Goal: Task Accomplishment & Management: Manage account settings

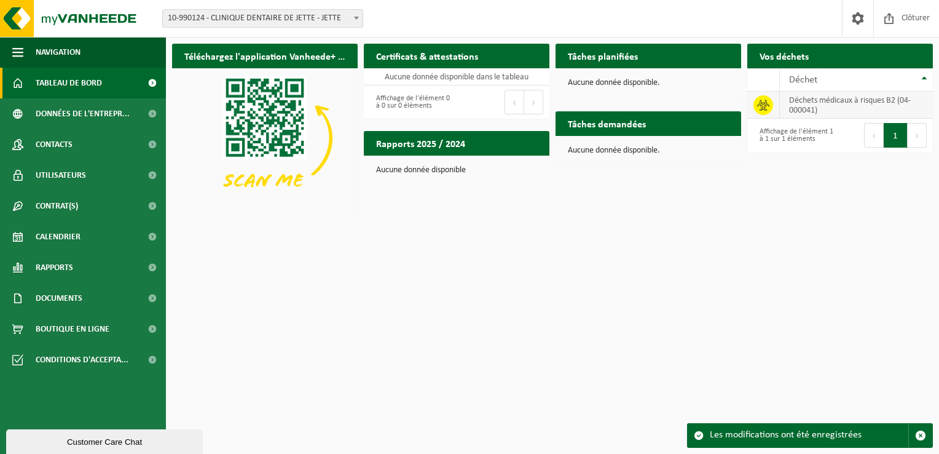
click at [770, 108] on span at bounding box center [764, 105] width 20 height 20
click at [74, 107] on span "Données de l'entrepr..." at bounding box center [83, 113] width 94 height 31
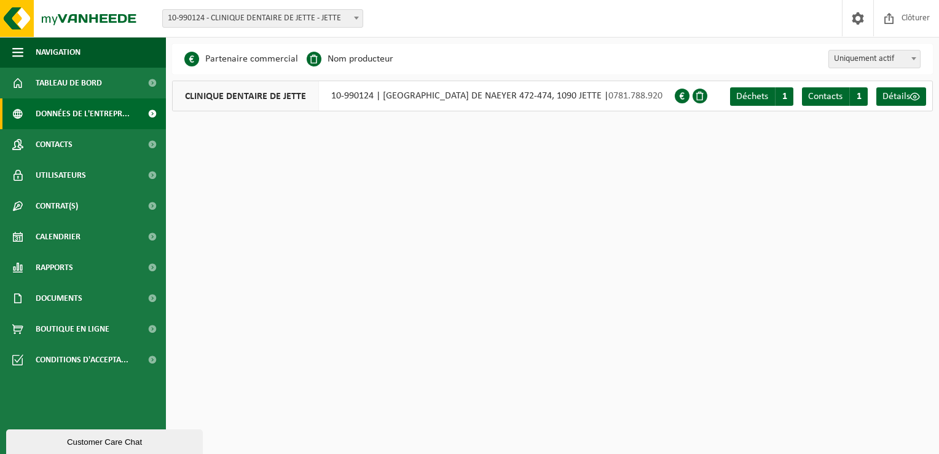
click at [502, 104] on div "CLINIQUE DENTAIRE DE JETTE 10-990124 | BOULEVARD DE SMET DE NAEYER 472-474, 109…" at bounding box center [423, 96] width 503 height 31
click at [767, 98] on span "Déchets" at bounding box center [752, 97] width 32 height 10
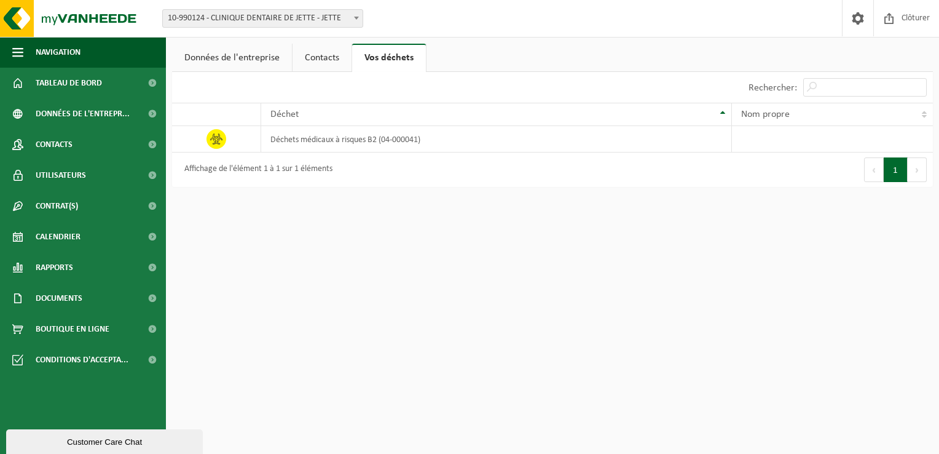
click at [323, 55] on link "Contacts" at bounding box center [322, 58] width 59 height 28
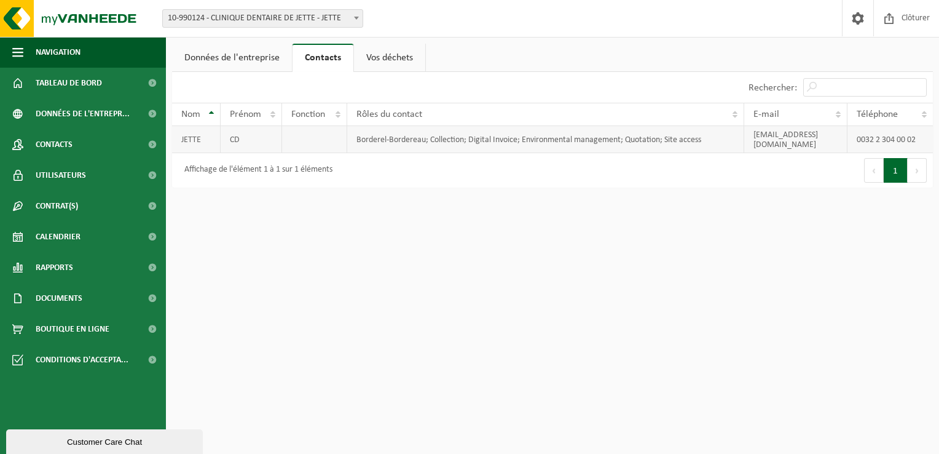
click at [902, 136] on td "0032 2 304 00 02" at bounding box center [890, 139] width 85 height 27
click at [923, 117] on th "Téléphone" at bounding box center [890, 114] width 85 height 23
click at [885, 136] on td "0032 2 304 00 02" at bounding box center [890, 139] width 85 height 27
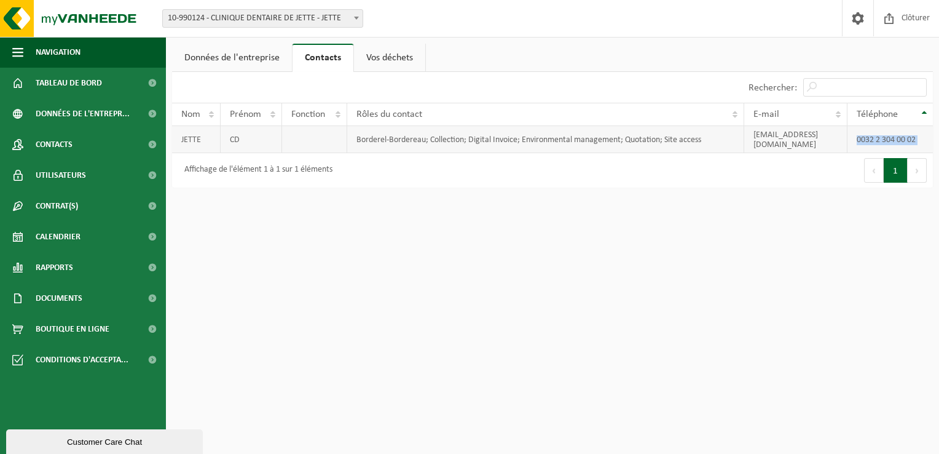
click at [885, 136] on td "0032 2 304 00 02" at bounding box center [890, 139] width 85 height 27
click at [667, 229] on html "Site: 10-990124 - CLINIQUE DENTAIRE DE JETTE - JETTE 10-990124 - CLINIQUE DENTA…" at bounding box center [469, 227] width 939 height 454
click at [227, 55] on link "Données de l'entreprise" at bounding box center [232, 58] width 120 height 28
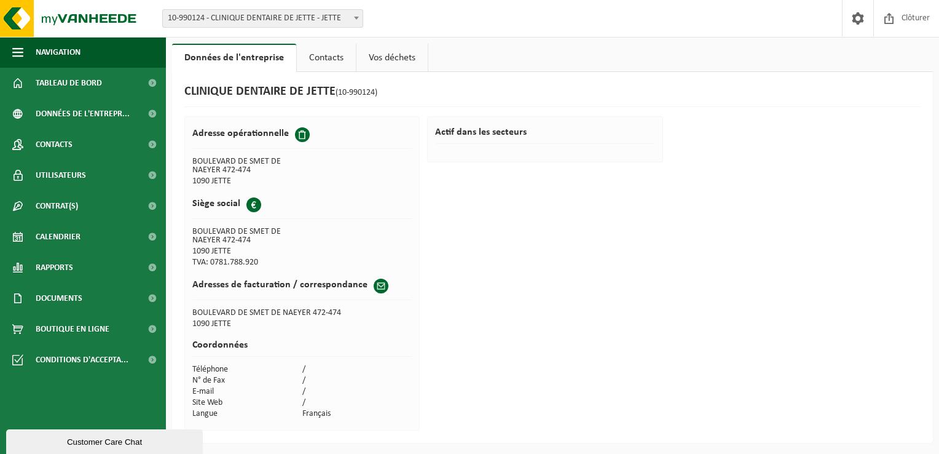
click at [374, 286] on span at bounding box center [381, 285] width 15 height 15
click at [472, 133] on h2 "Actif dans les secteurs" at bounding box center [544, 135] width 219 height 17
click at [65, 112] on span "Données de l'entrepr..." at bounding box center [83, 113] width 94 height 31
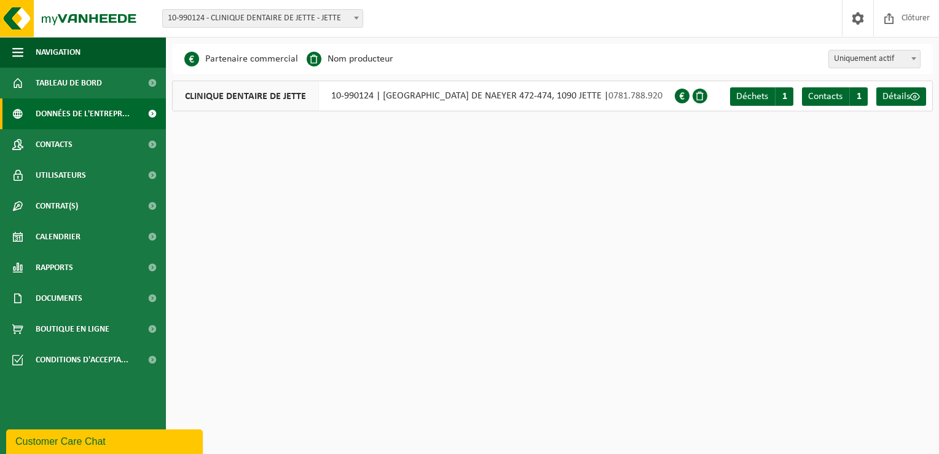
click at [221, 56] on li "Partenaire commercial" at bounding box center [241, 59] width 114 height 18
click at [891, 94] on span "Détails" at bounding box center [897, 97] width 28 height 10
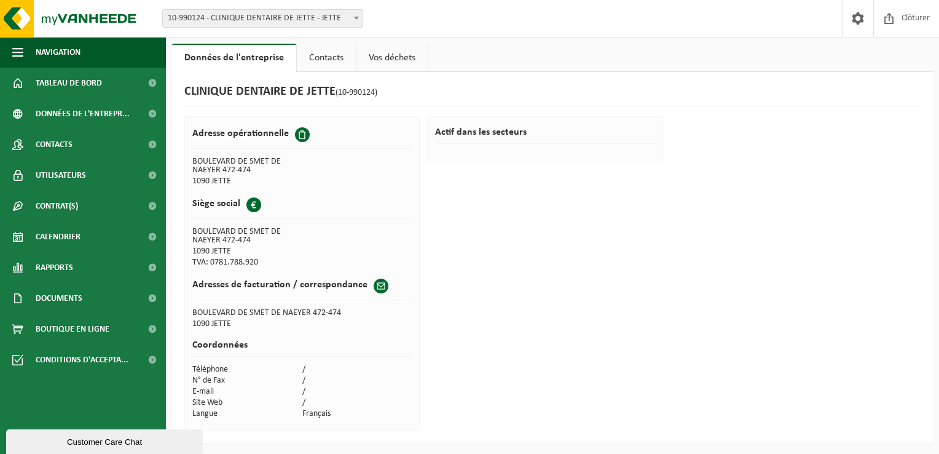
click at [382, 53] on link "Vos déchets" at bounding box center [392, 58] width 71 height 28
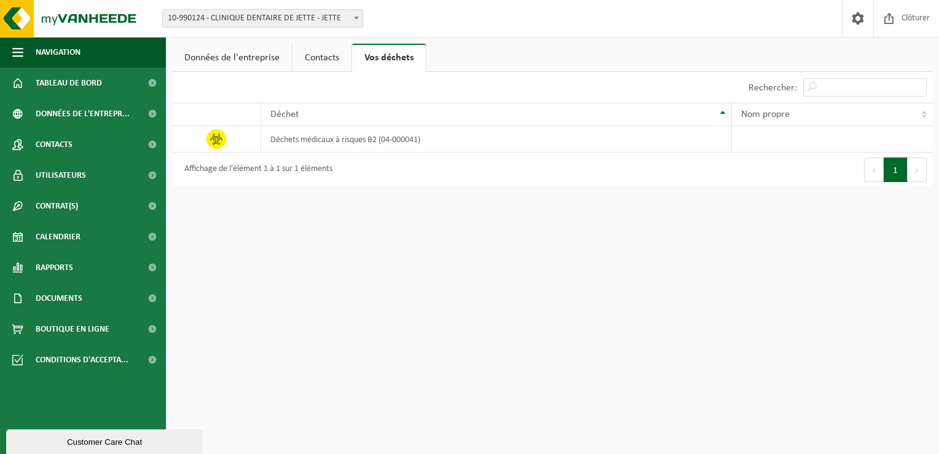
click at [323, 55] on link "Contacts" at bounding box center [322, 58] width 59 height 28
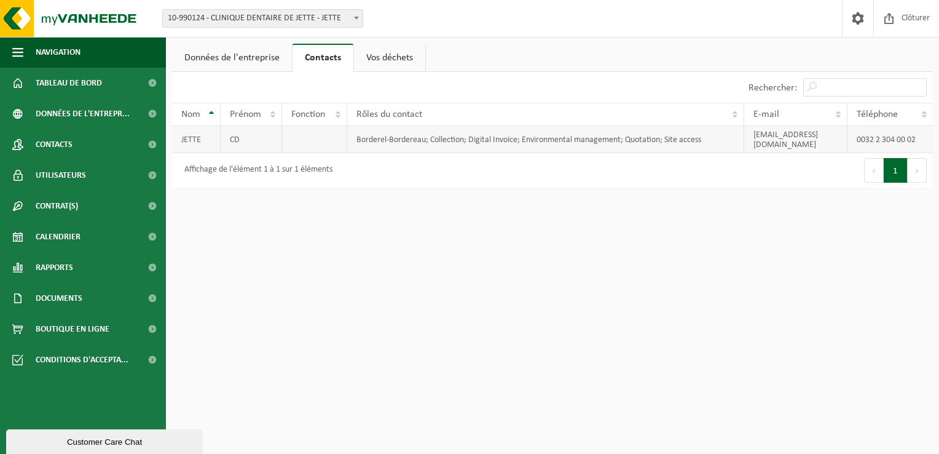
click at [226, 135] on td "CD" at bounding box center [251, 139] width 61 height 27
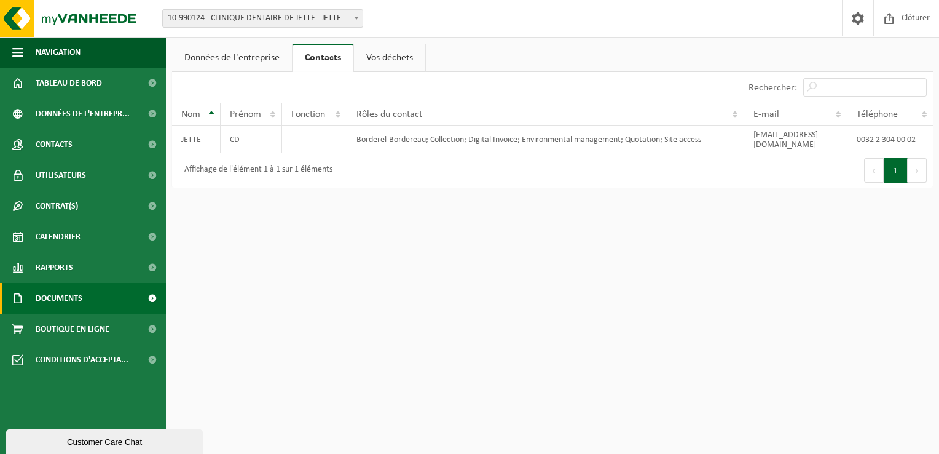
click at [55, 294] on span "Documents" at bounding box center [59, 298] width 47 height 31
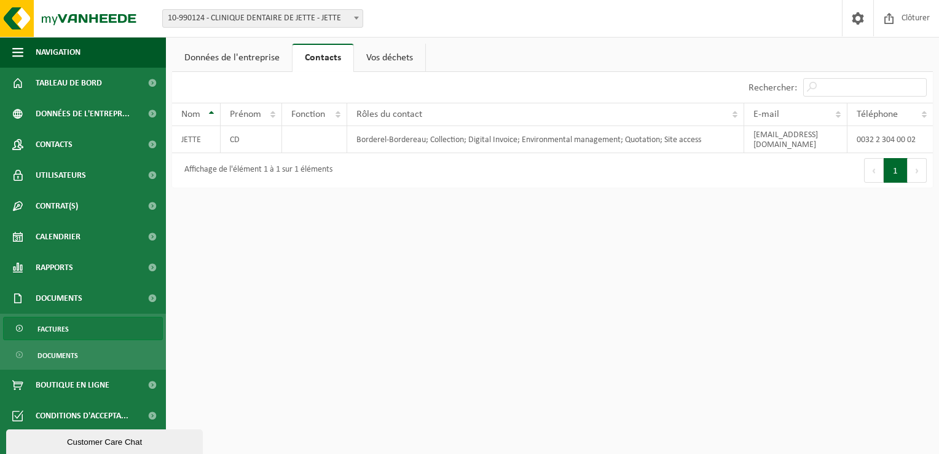
click at [47, 325] on span "Factures" at bounding box center [52, 328] width 31 height 23
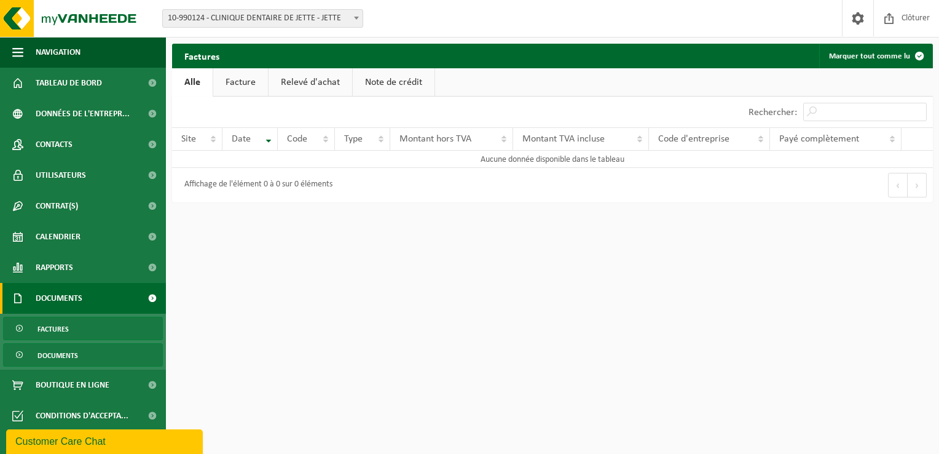
click at [42, 357] on span "Documents" at bounding box center [57, 355] width 41 height 23
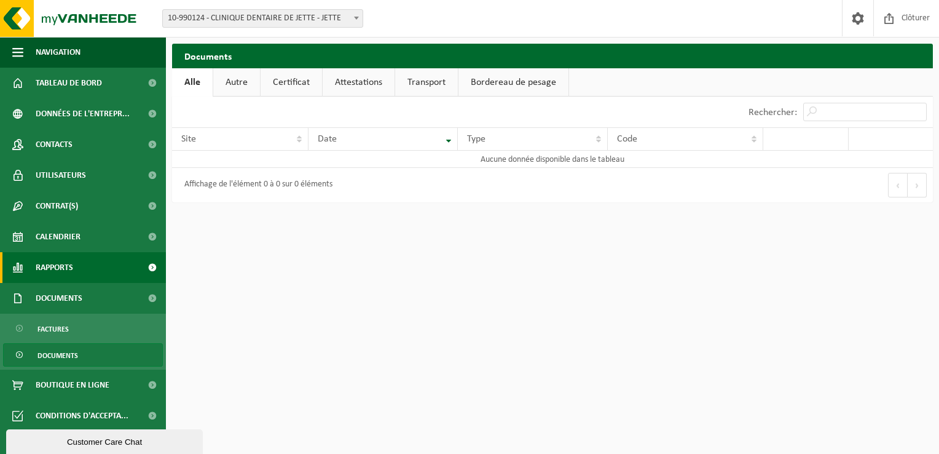
click at [79, 270] on link "Rapports" at bounding box center [83, 267] width 166 height 31
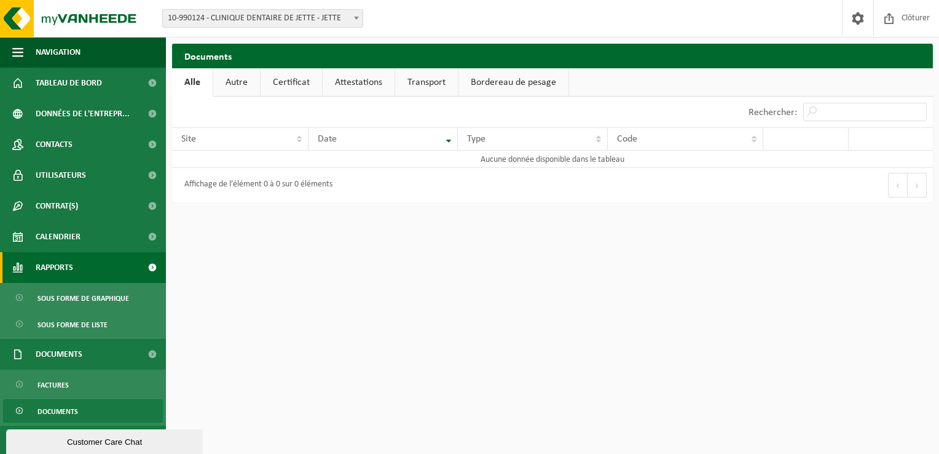
click at [79, 270] on link "Rapports" at bounding box center [83, 267] width 166 height 31
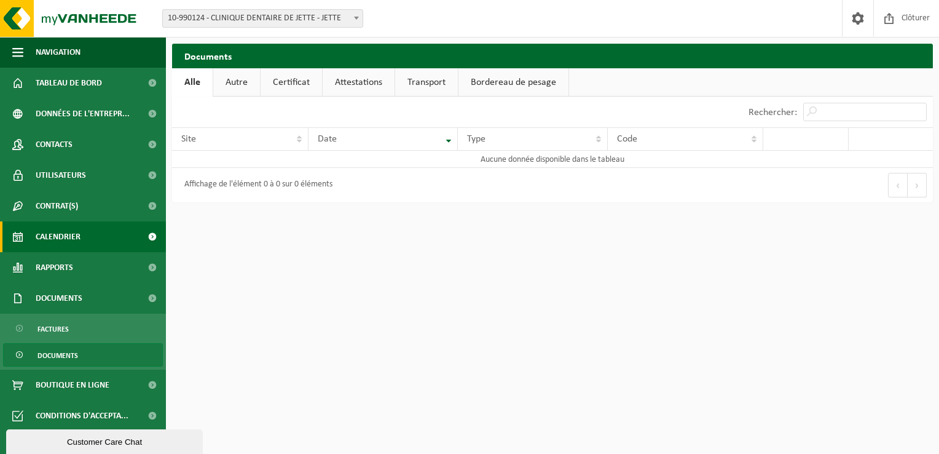
click at [96, 232] on link "Calendrier" at bounding box center [83, 236] width 166 height 31
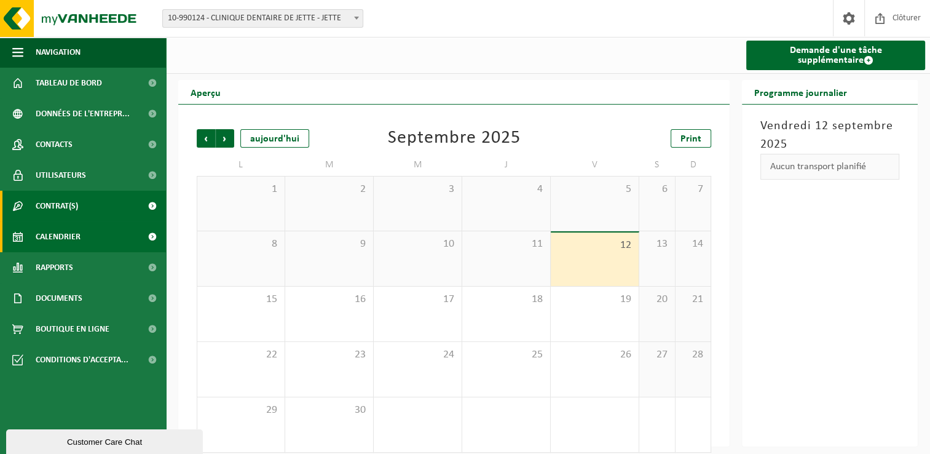
click at [119, 196] on link "Contrat(s)" at bounding box center [83, 206] width 166 height 31
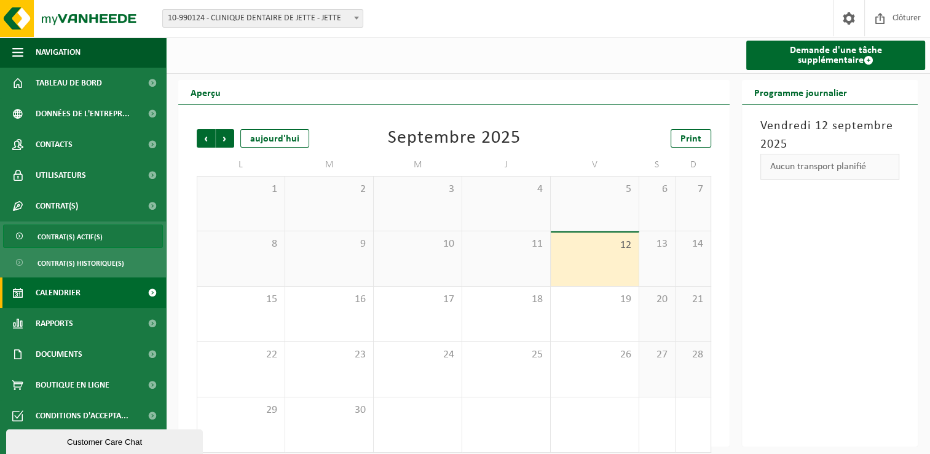
click at [97, 232] on span "Contrat(s) actif(s)" at bounding box center [69, 236] width 65 height 23
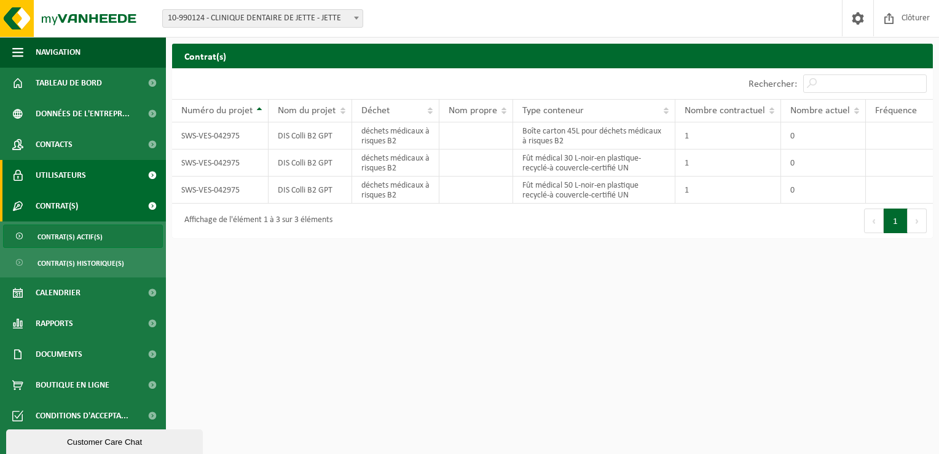
click at [88, 173] on link "Utilisateurs" at bounding box center [83, 175] width 166 height 31
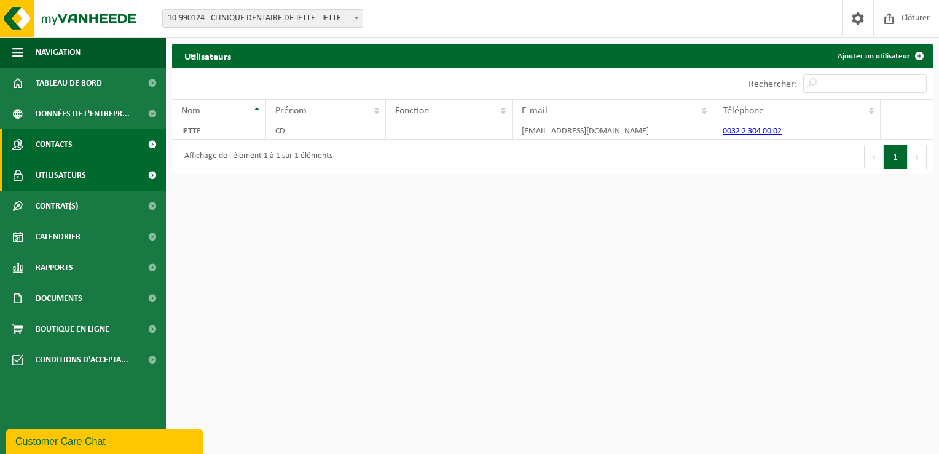
click at [98, 149] on link "Contacts" at bounding box center [83, 144] width 166 height 31
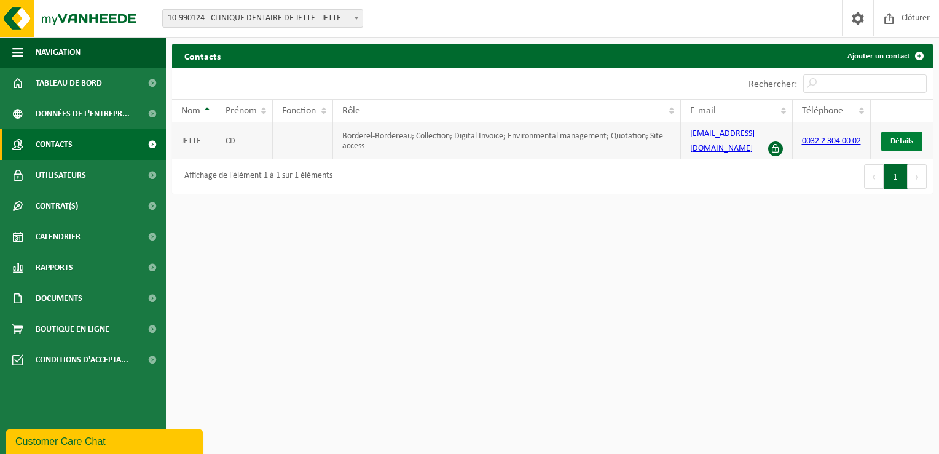
click at [904, 140] on span "Détails" at bounding box center [902, 141] width 23 height 8
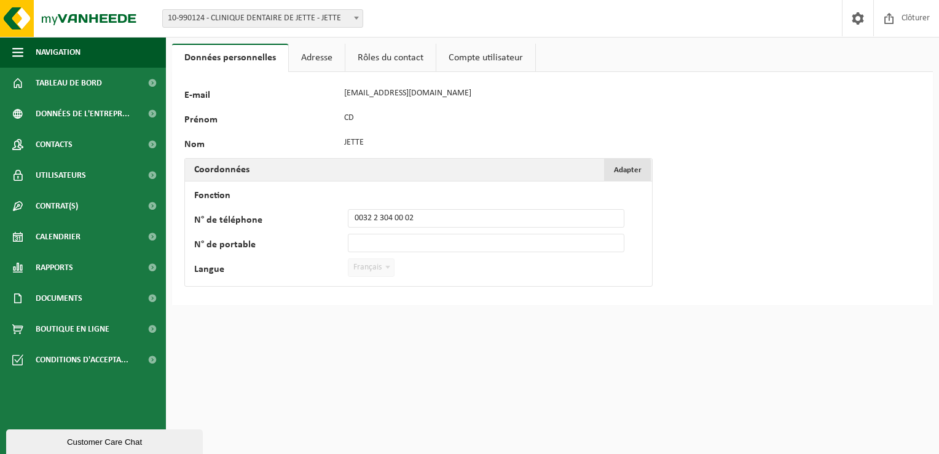
click at [634, 175] on button "Adapter Annuler" at bounding box center [627, 170] width 47 height 22
click at [393, 202] on input "Fonction" at bounding box center [486, 193] width 277 height 18
click at [380, 193] on input "Fonction" at bounding box center [486, 193] width 277 height 18
click at [386, 213] on input "0032 2 304 00 02" at bounding box center [486, 218] width 277 height 18
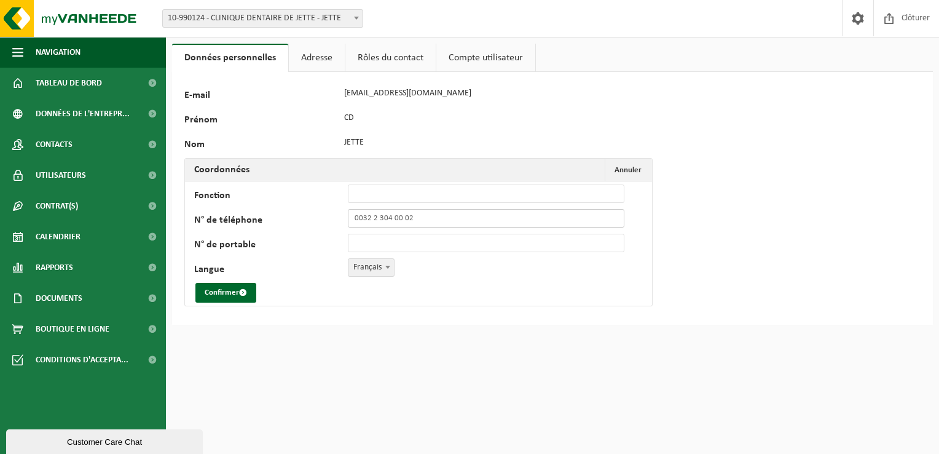
click at [428, 221] on input "0032 2 304 00 02" at bounding box center [486, 218] width 277 height 18
type input "0"
type input "[PHONE_NUMBER]"
type input "+32 486 11 44 43"
click at [433, 191] on input "Fonction" at bounding box center [486, 193] width 277 height 18
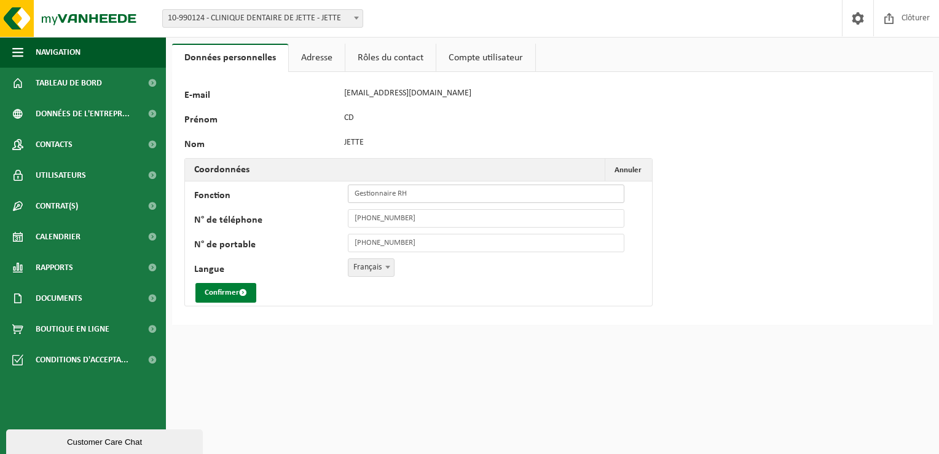
type input "Gestionnaire RH"
click at [243, 294] on span "submit" at bounding box center [243, 292] width 8 height 8
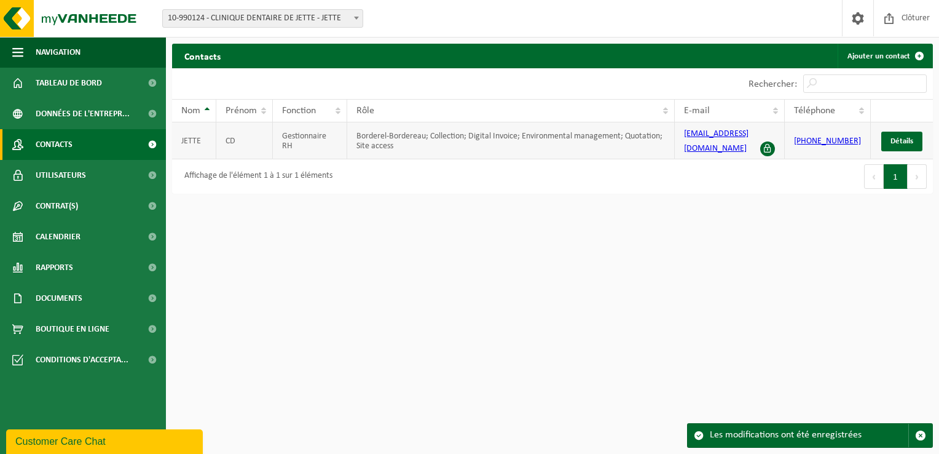
click at [226, 139] on td "CD" at bounding box center [244, 140] width 57 height 37
click at [96, 247] on link "Calendrier" at bounding box center [83, 236] width 166 height 31
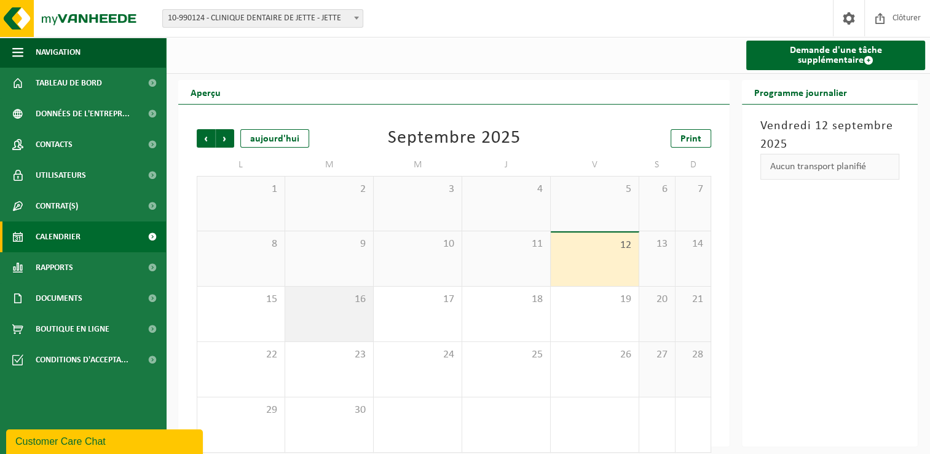
scroll to position [12, 0]
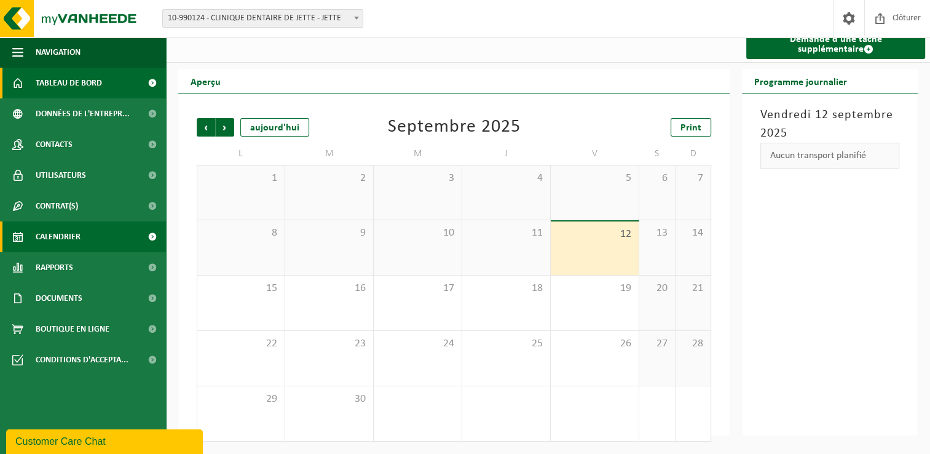
click at [123, 74] on link "Tableau de bord" at bounding box center [83, 83] width 166 height 31
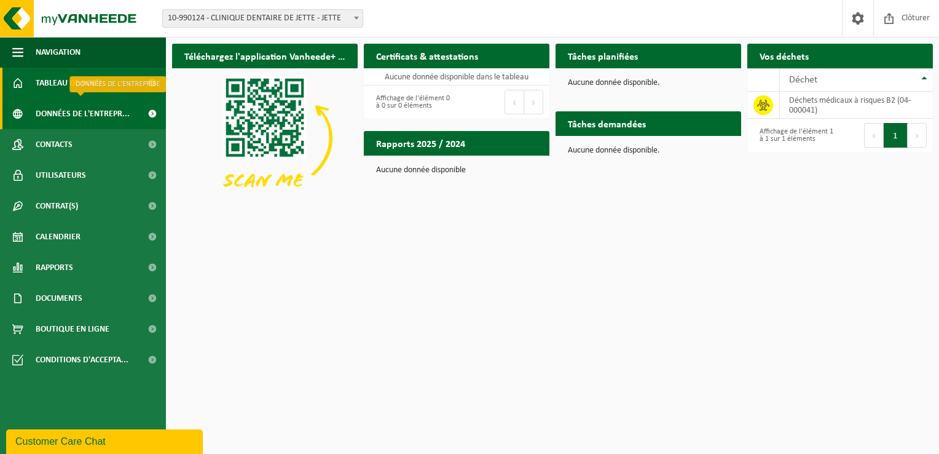
click at [96, 112] on span "Données de l'entrepr..." at bounding box center [83, 113] width 94 height 31
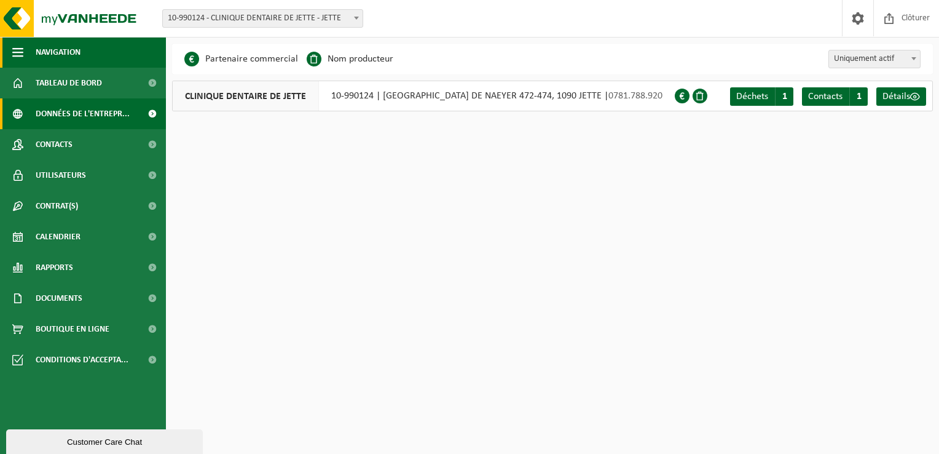
click at [89, 47] on button "Navigation" at bounding box center [83, 52] width 166 height 31
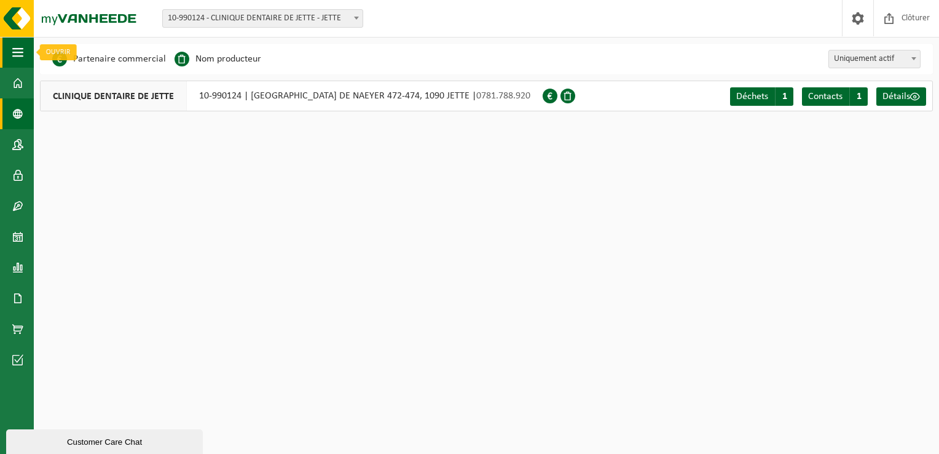
click at [18, 55] on span "button" at bounding box center [17, 52] width 11 height 31
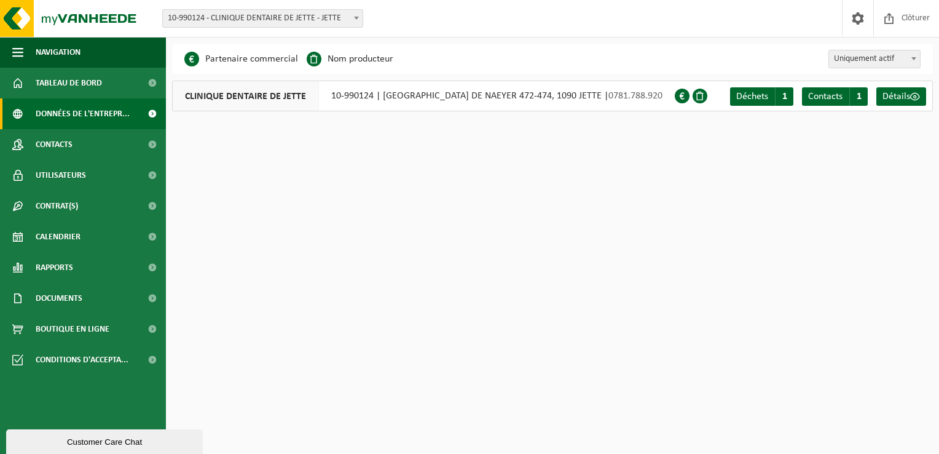
click at [381, 193] on html "Site: 10-990124 - CLINIQUE DENTAIRE DE JETTE - JETTE 10-990124 - CLINIQUE DENTA…" at bounding box center [469, 227] width 939 height 454
click at [115, 442] on div "Customer Care Chat" at bounding box center [104, 441] width 178 height 9
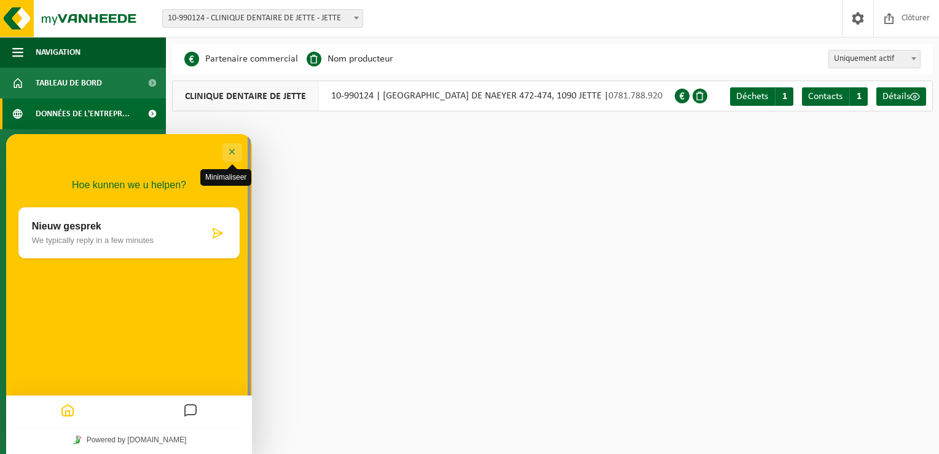
click at [229, 157] on button "Minimaliseer" at bounding box center [233, 152] width 20 height 18
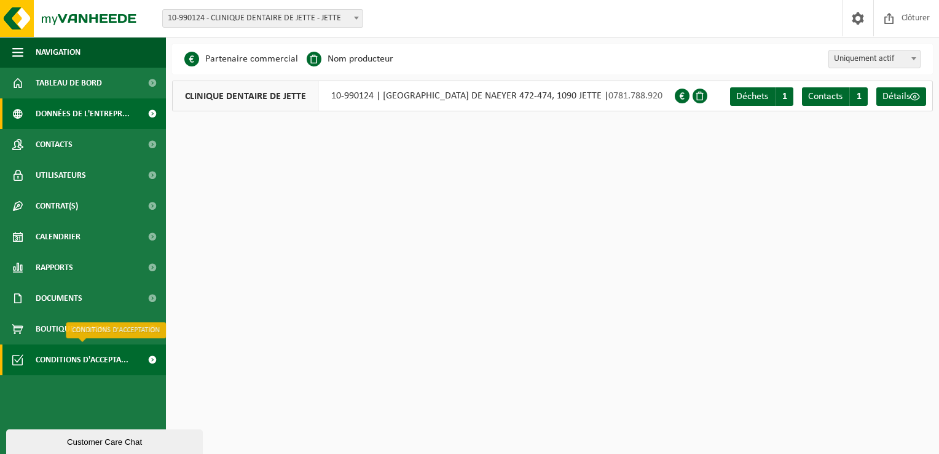
click at [83, 363] on span "Conditions d'accepta..." at bounding box center [82, 359] width 93 height 31
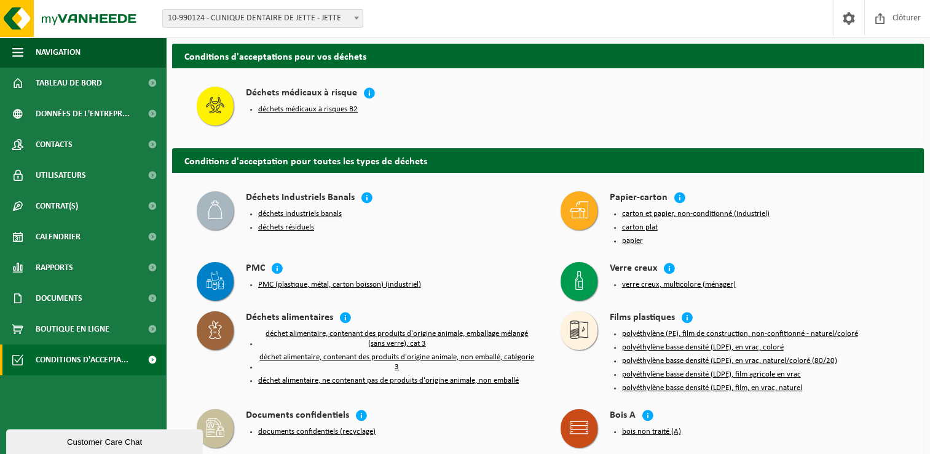
click at [341, 109] on button "déchets médicaux à risques B2" at bounding box center [308, 110] width 100 height 10
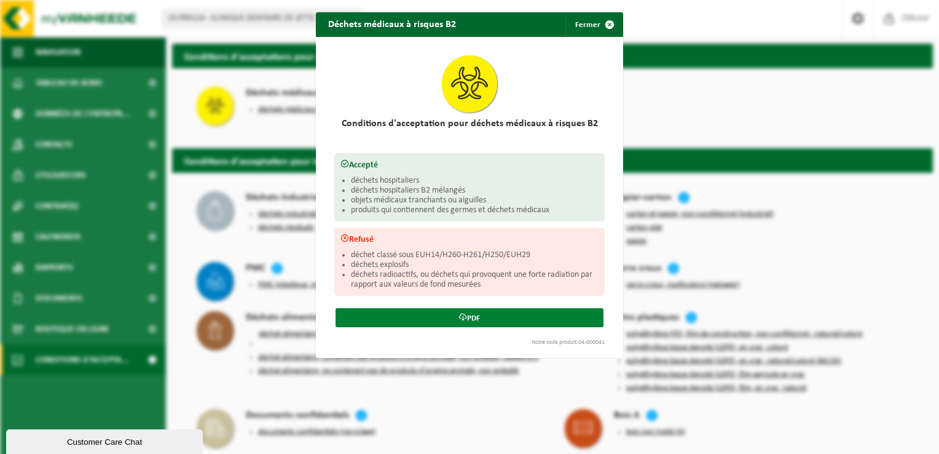
click at [479, 318] on link "PDF" at bounding box center [470, 317] width 268 height 19
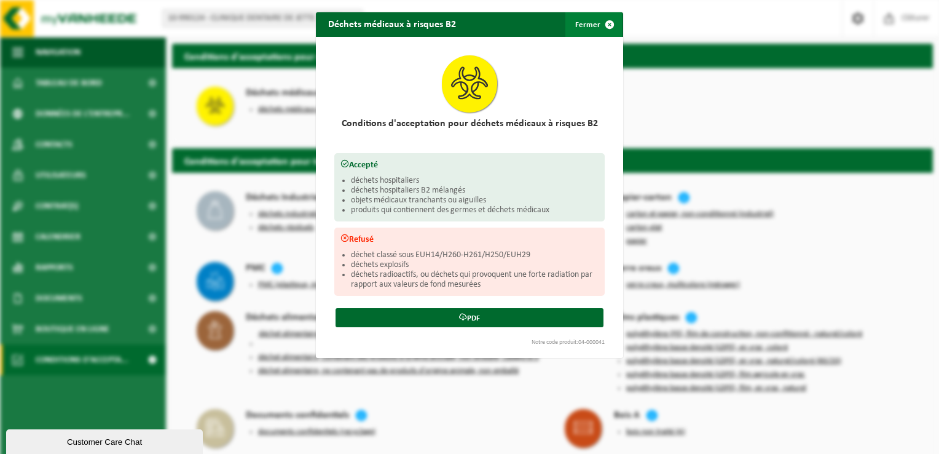
click at [602, 30] on span "button" at bounding box center [610, 24] width 25 height 25
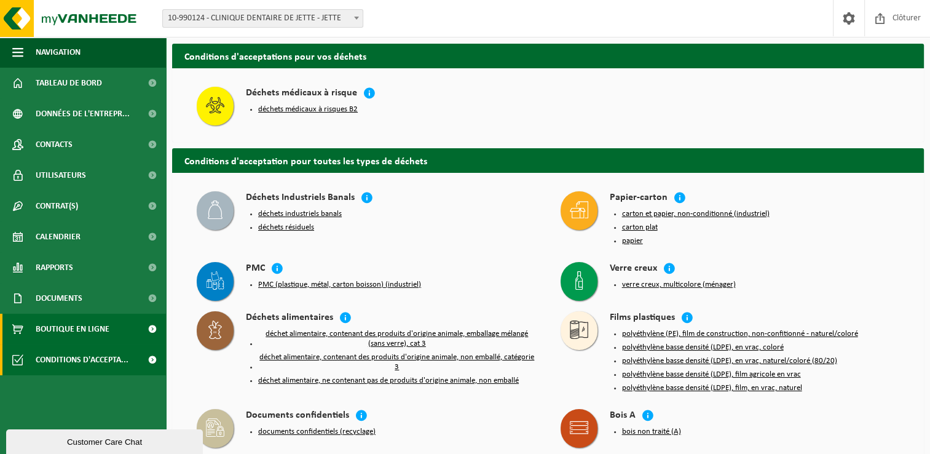
click at [50, 325] on span "Boutique en ligne" at bounding box center [73, 329] width 74 height 31
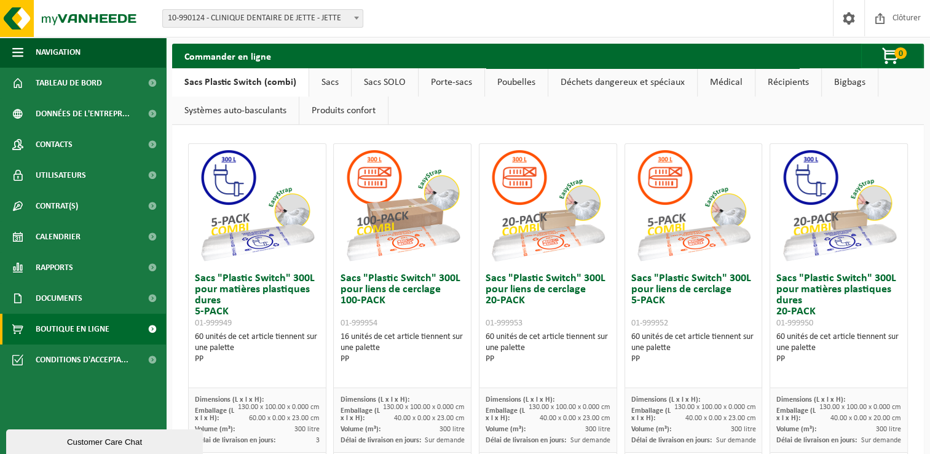
click at [733, 90] on link "Médical" at bounding box center [726, 82] width 57 height 28
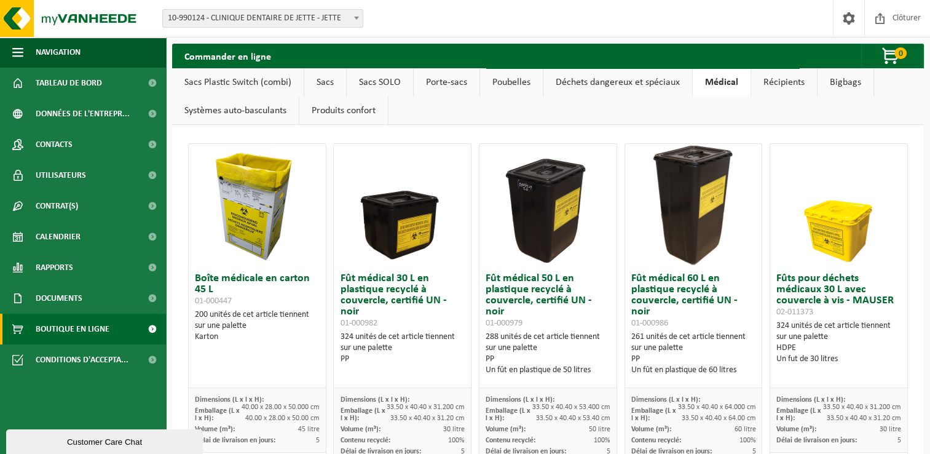
click at [352, 117] on link "Produits confort" at bounding box center [343, 111] width 89 height 28
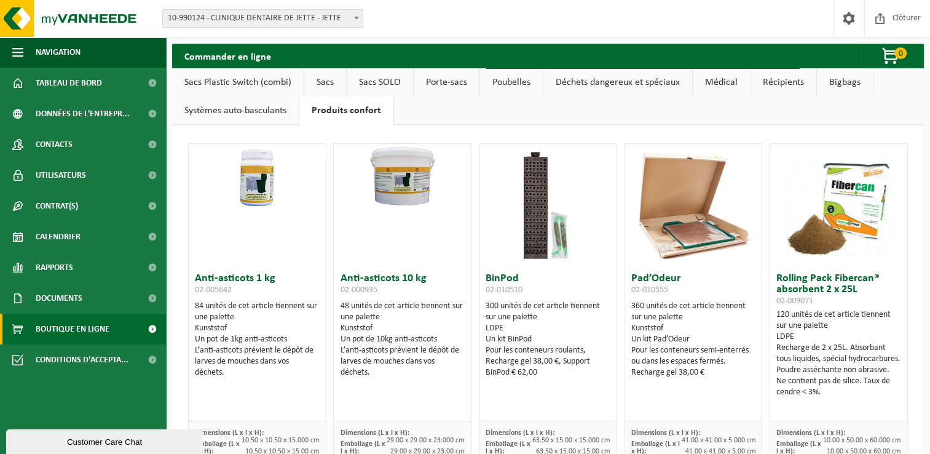
click at [225, 103] on link "Systèmes auto-basculants" at bounding box center [235, 111] width 127 height 28
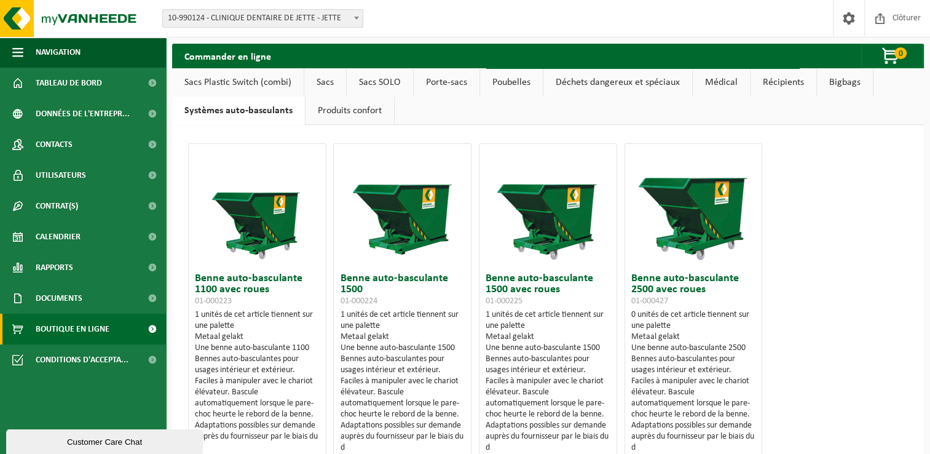
click at [846, 87] on link "Bigbags" at bounding box center [845, 82] width 56 height 28
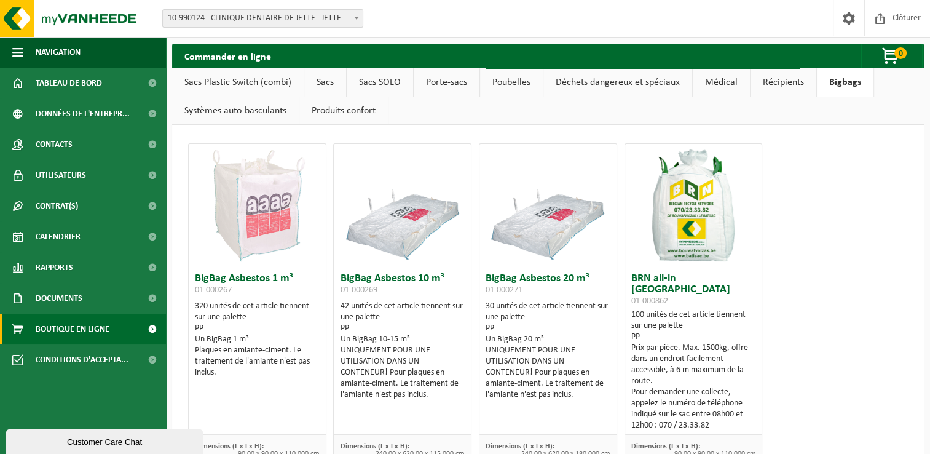
click at [791, 83] on link "Récipients" at bounding box center [784, 82] width 66 height 28
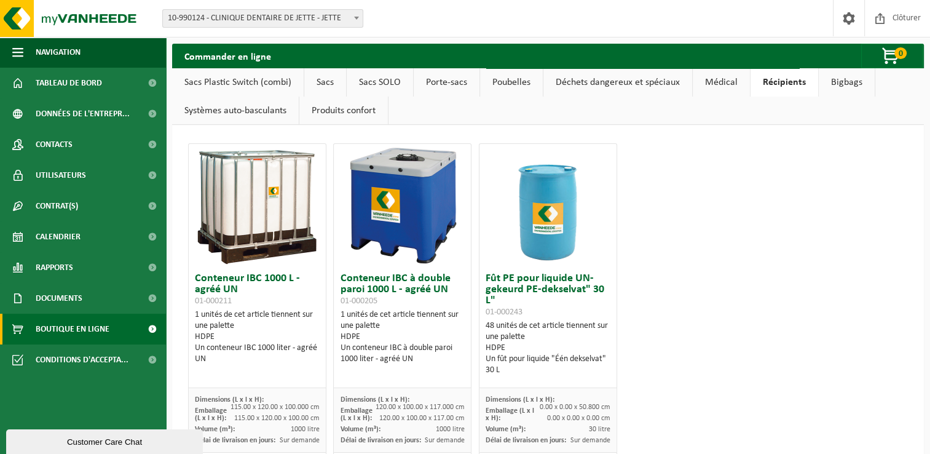
click at [722, 77] on link "Médical" at bounding box center [721, 82] width 57 height 28
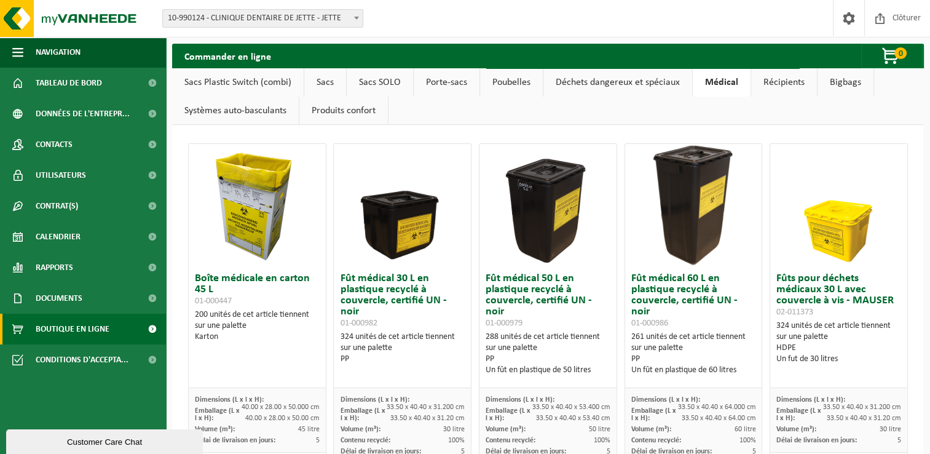
click at [637, 85] on link "Déchets dangereux et spéciaux" at bounding box center [617, 82] width 149 height 28
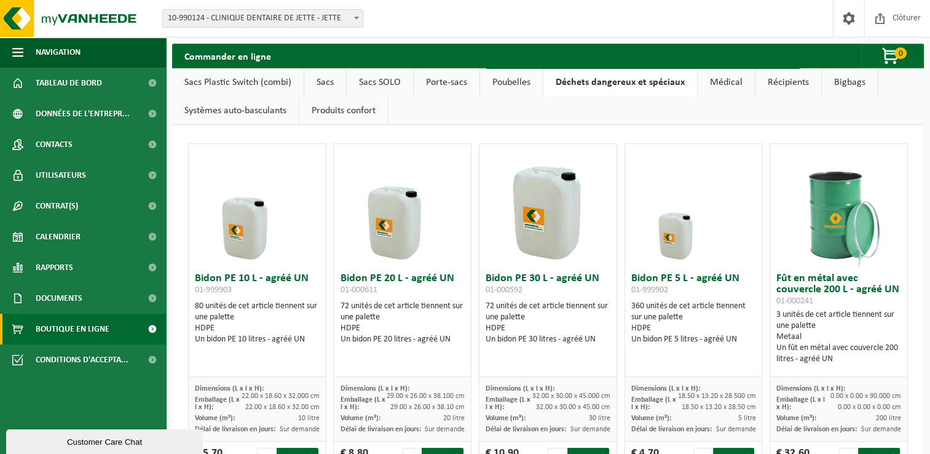
click at [511, 84] on link "Poubelles" at bounding box center [511, 82] width 63 height 28
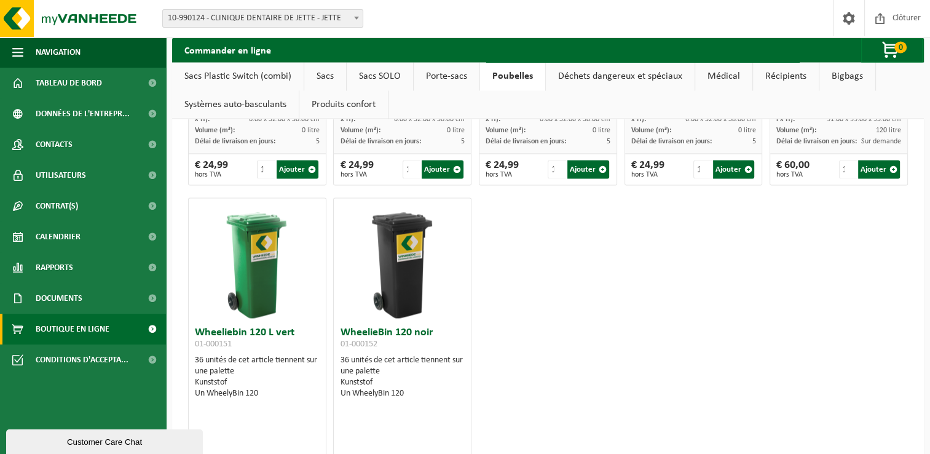
scroll to position [1821, 0]
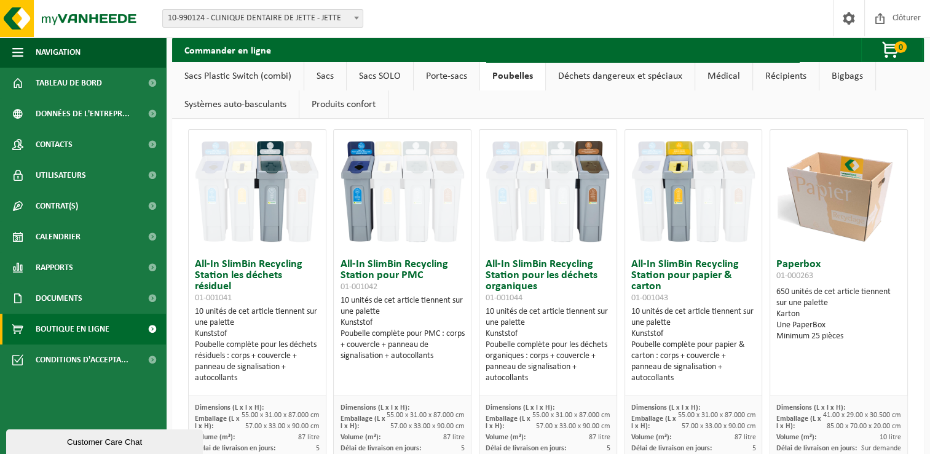
scroll to position [0, 0]
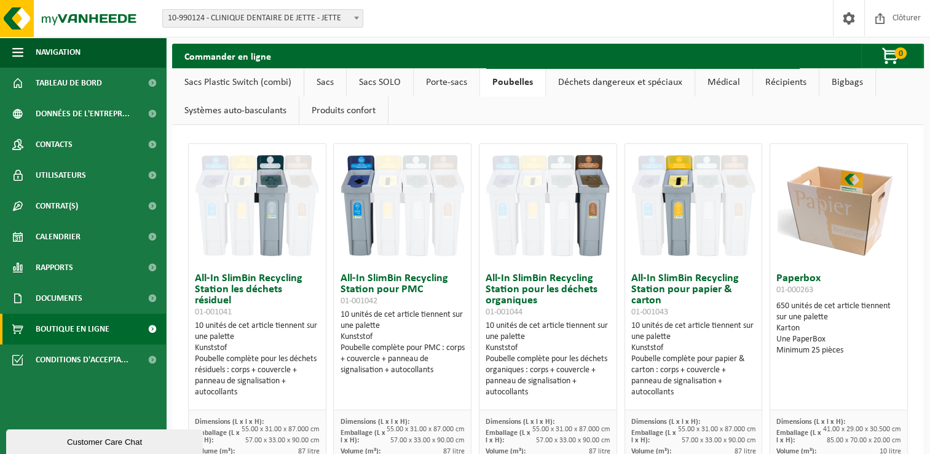
click at [462, 77] on link "Porte-sacs" at bounding box center [447, 82] width 66 height 28
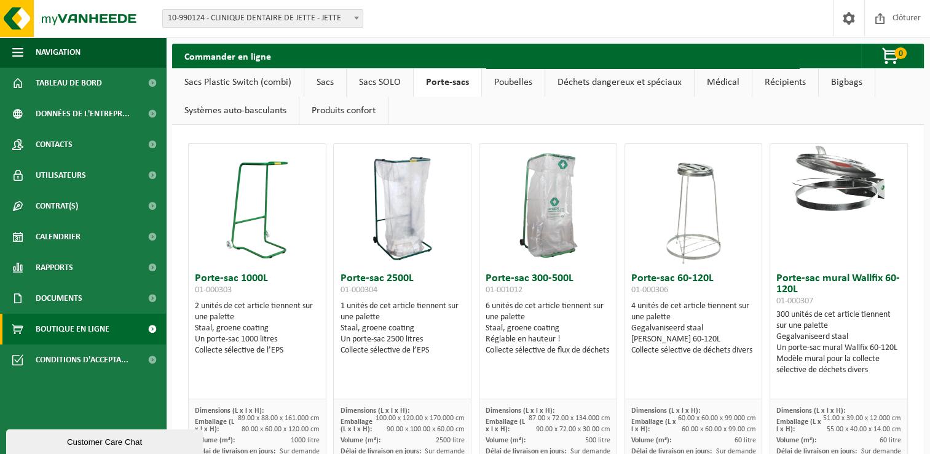
click at [364, 89] on link "Sacs SOLO" at bounding box center [380, 82] width 66 height 28
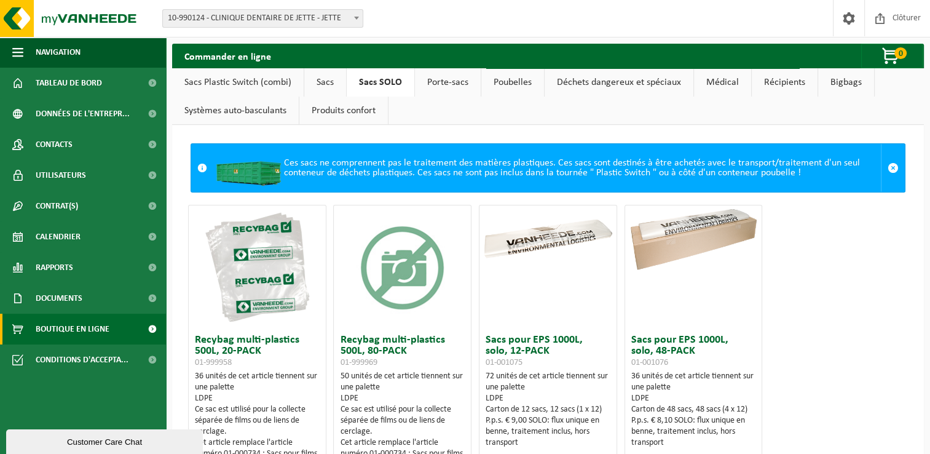
click at [323, 90] on link "Sacs" at bounding box center [325, 82] width 42 height 28
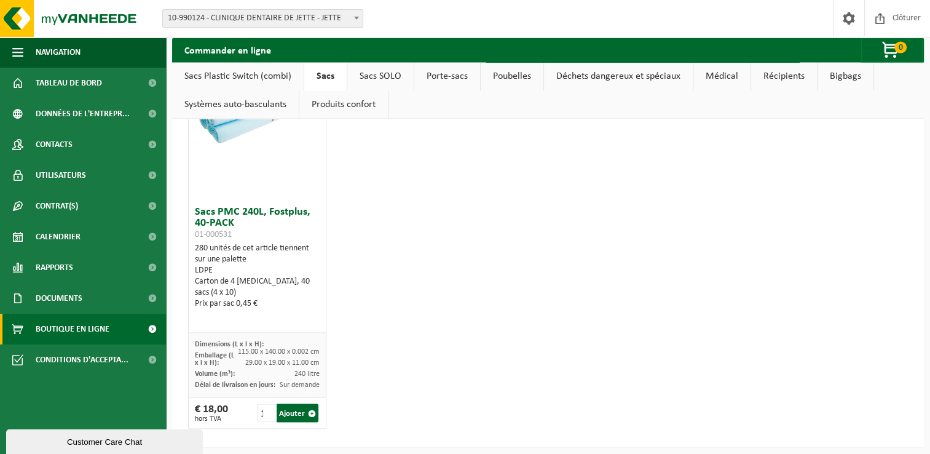
scroll to position [1934, 0]
click at [261, 70] on link "Sacs Plastic Switch (combi)" at bounding box center [238, 76] width 132 height 28
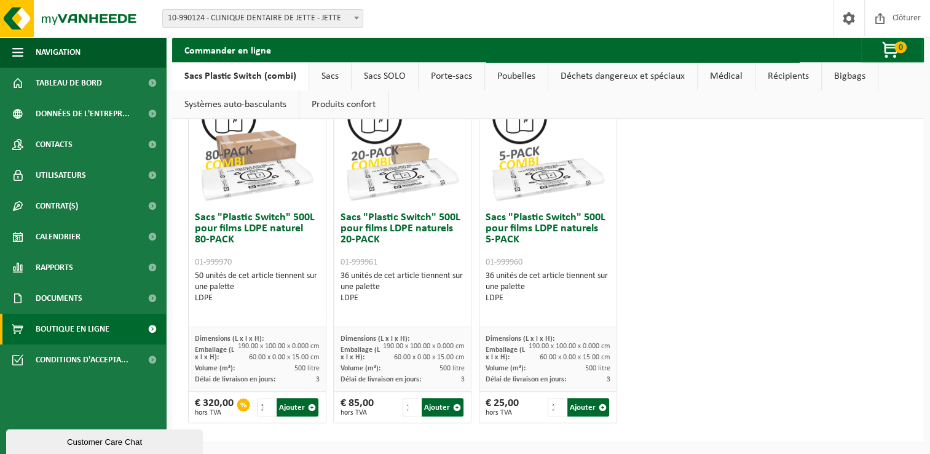
scroll to position [776, 0]
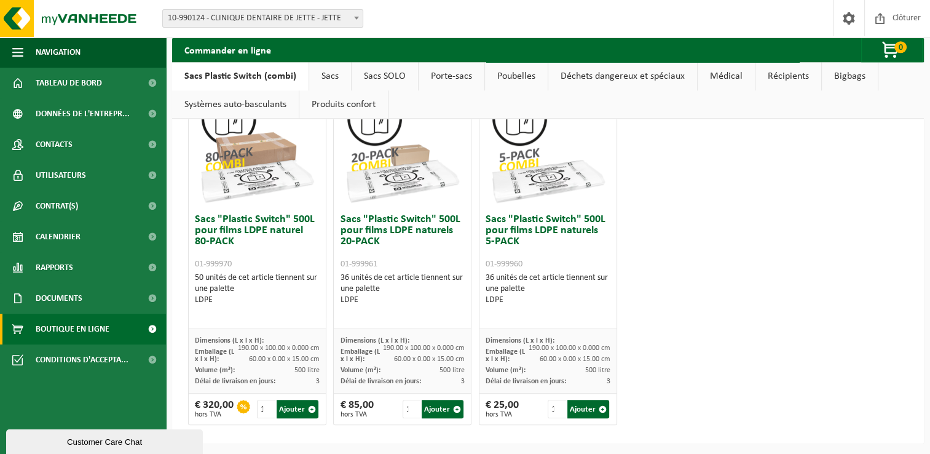
click at [251, 114] on link "Systèmes auto-basculants" at bounding box center [235, 104] width 127 height 28
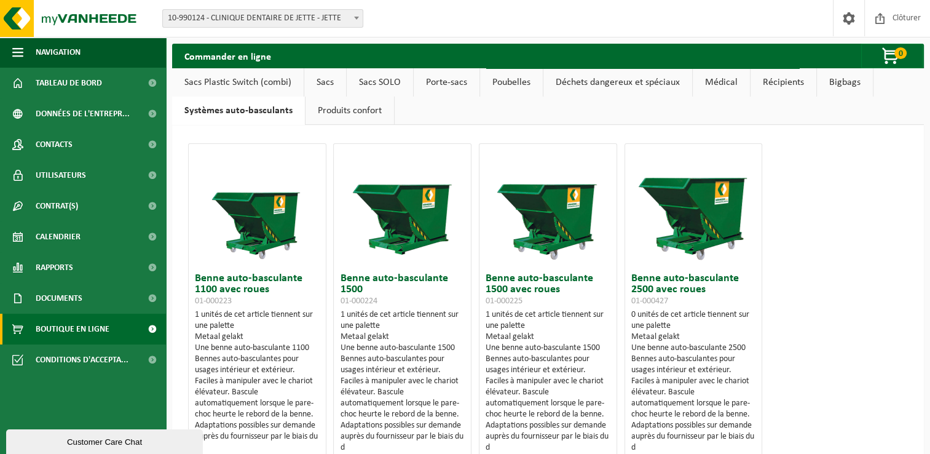
scroll to position [138, 0]
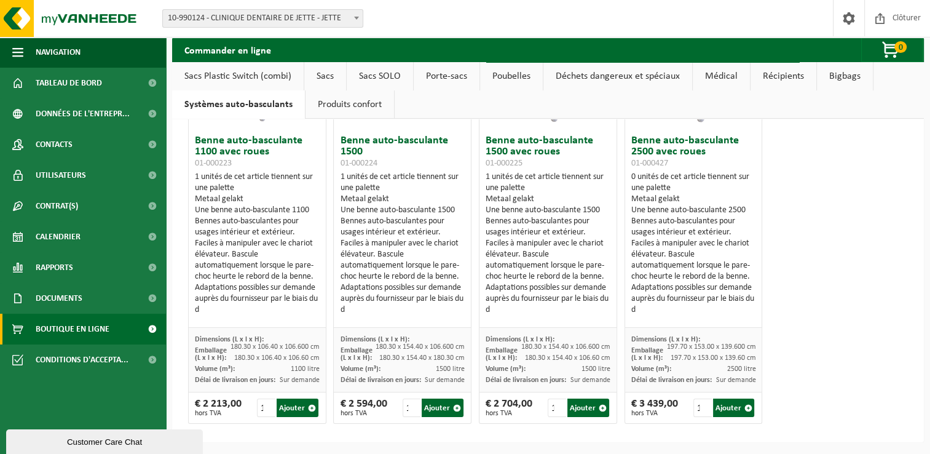
click at [346, 112] on link "Produits confort" at bounding box center [350, 104] width 89 height 28
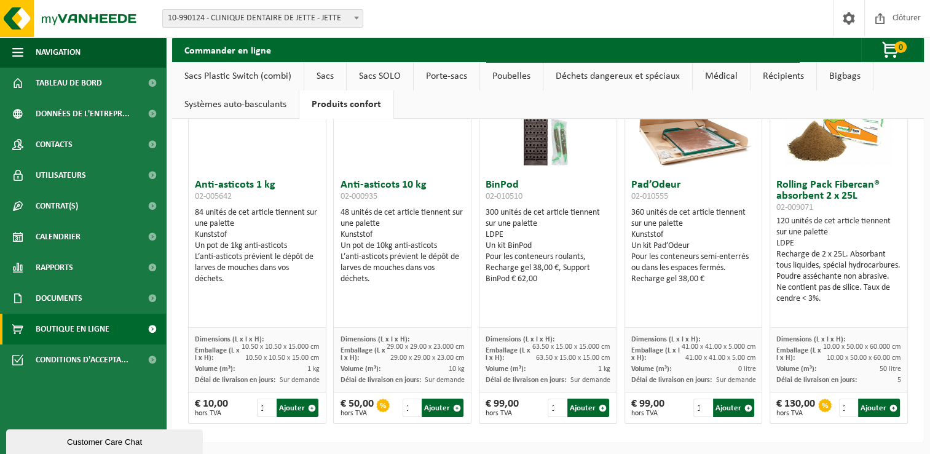
scroll to position [0, 0]
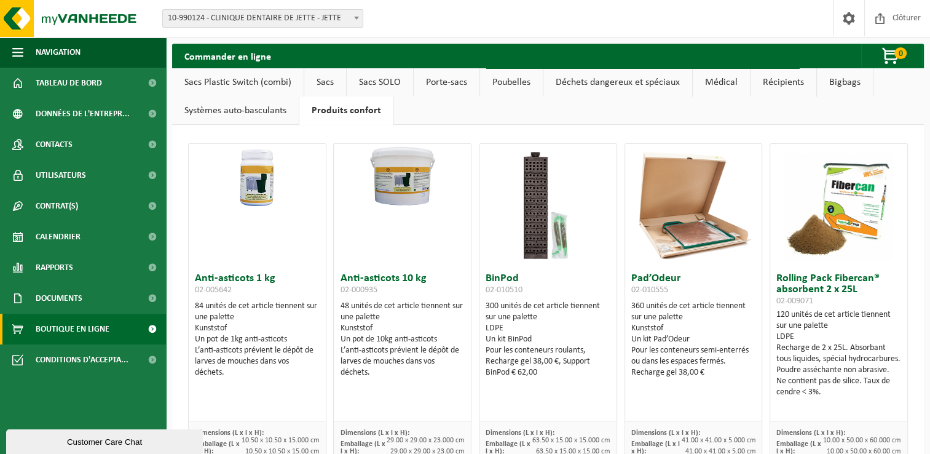
click at [817, 90] on link "Bigbags" at bounding box center [845, 82] width 56 height 28
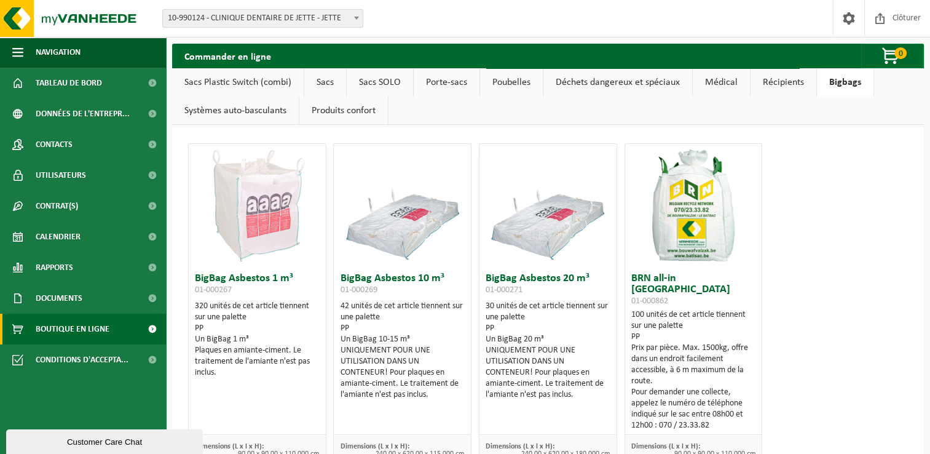
click at [778, 87] on link "Récipients" at bounding box center [784, 82] width 66 height 28
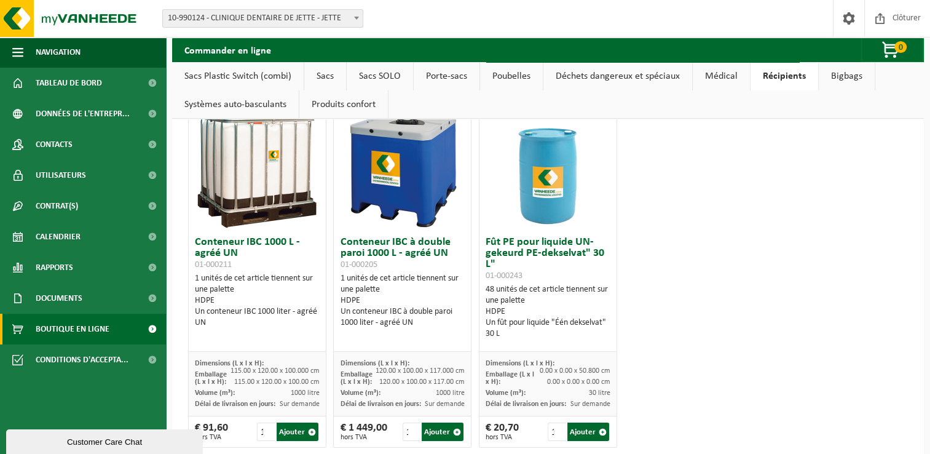
scroll to position [32, 0]
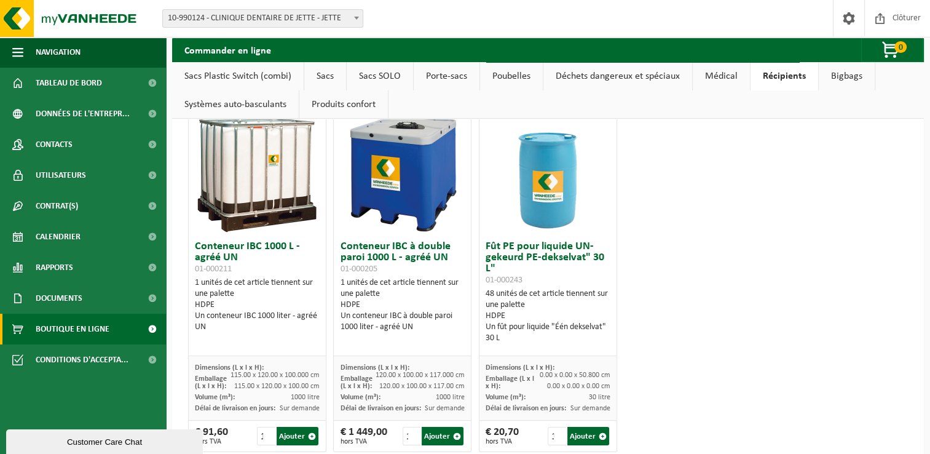
click at [690, 299] on div "Conteneur IBC 1000 L - agréé UN 01-000211 1 unités de cet article tiennent sur …" at bounding box center [547, 281] width 727 height 353
click at [853, 77] on link "Bigbags" at bounding box center [847, 76] width 56 height 28
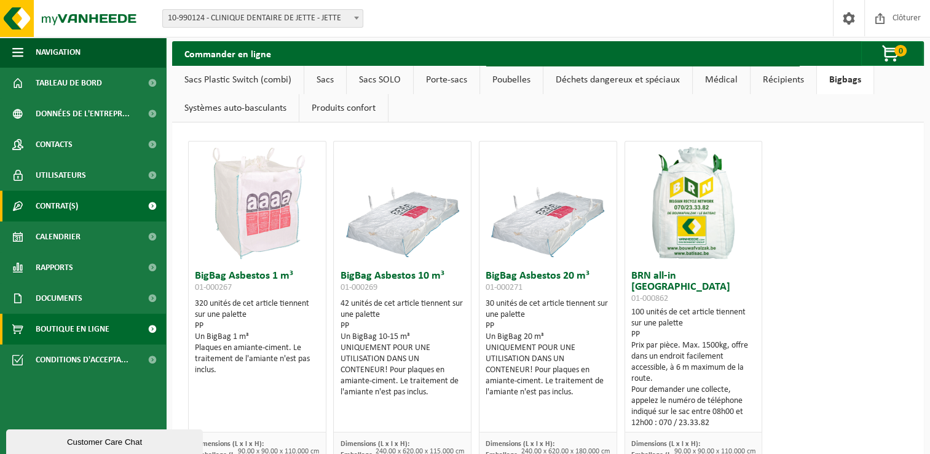
scroll to position [0, 0]
